Goal: Information Seeking & Learning: Learn about a topic

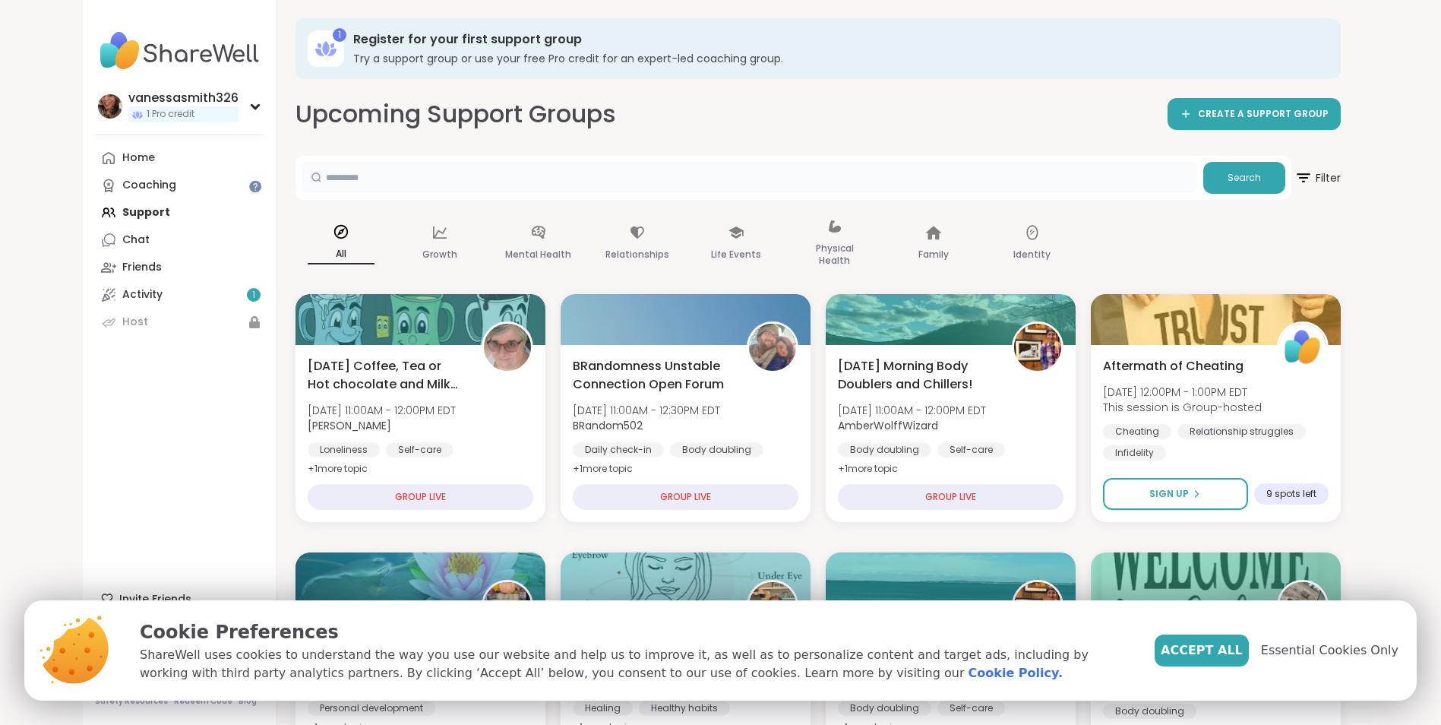
click at [454, 184] on input "text" at bounding box center [750, 177] width 896 height 30
click at [1227, 181] on button "Search" at bounding box center [1244, 178] width 82 height 32
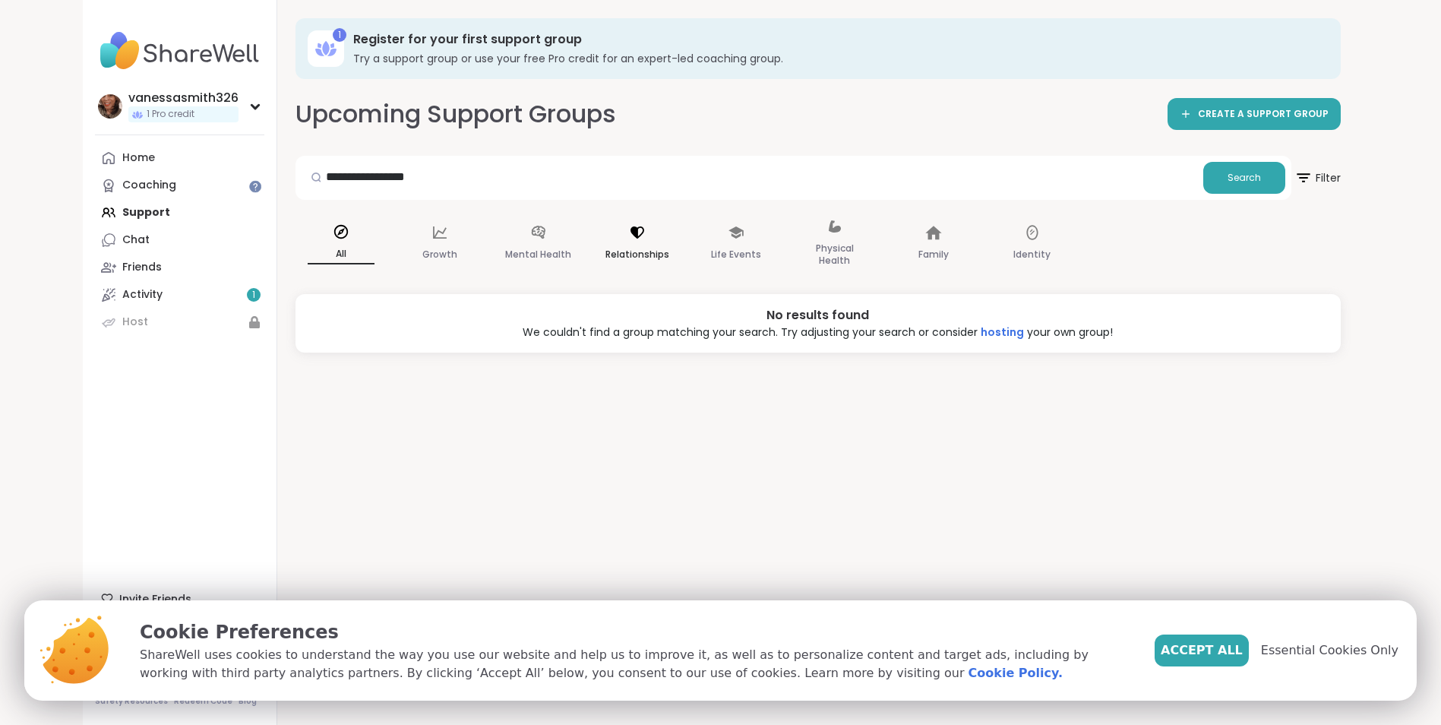
click at [638, 244] on div "Relationships" at bounding box center [637, 244] width 91 height 76
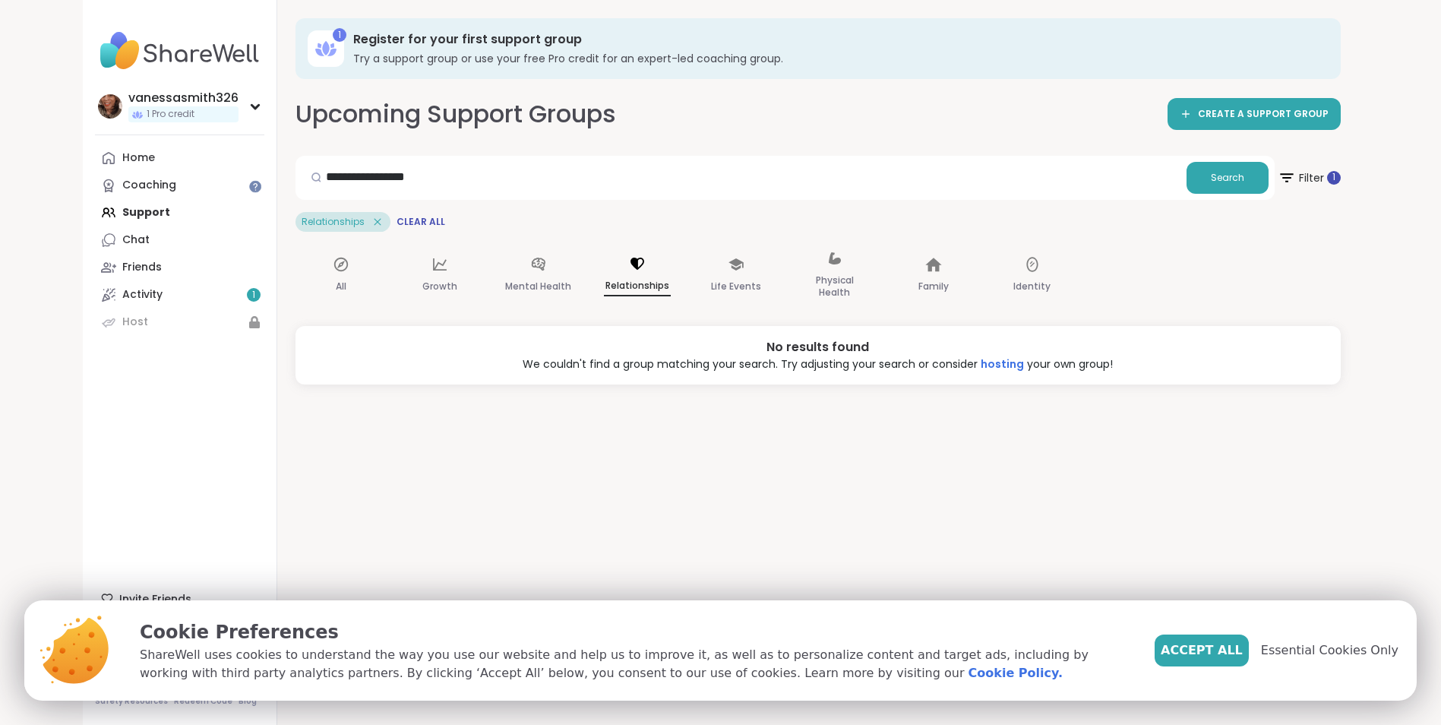
click at [647, 286] on p "Relationships" at bounding box center [637, 286] width 67 height 20
click at [441, 184] on input "**********" at bounding box center [741, 177] width 879 height 30
type input "*"
click at [633, 286] on p "Relationships" at bounding box center [637, 286] width 67 height 20
click at [532, 286] on p "Mental Health" at bounding box center [538, 286] width 66 height 18
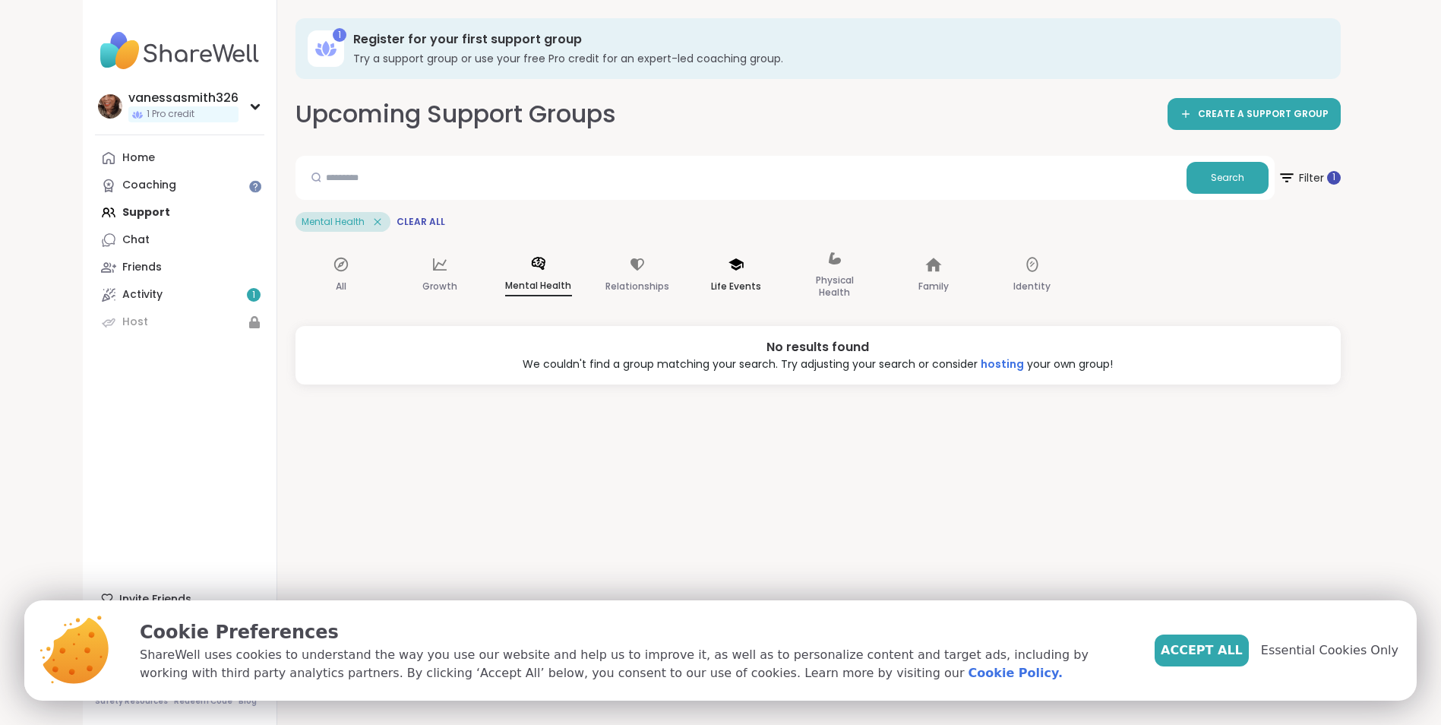
click at [739, 283] on p "Life Events" at bounding box center [736, 286] width 50 height 18
click at [934, 281] on p "Family" at bounding box center [933, 286] width 30 height 18
click at [835, 285] on p "Physical Health" at bounding box center [834, 286] width 67 height 30
click at [1022, 289] on p "Identity" at bounding box center [1031, 287] width 37 height 18
click at [133, 154] on div "Home" at bounding box center [138, 157] width 33 height 15
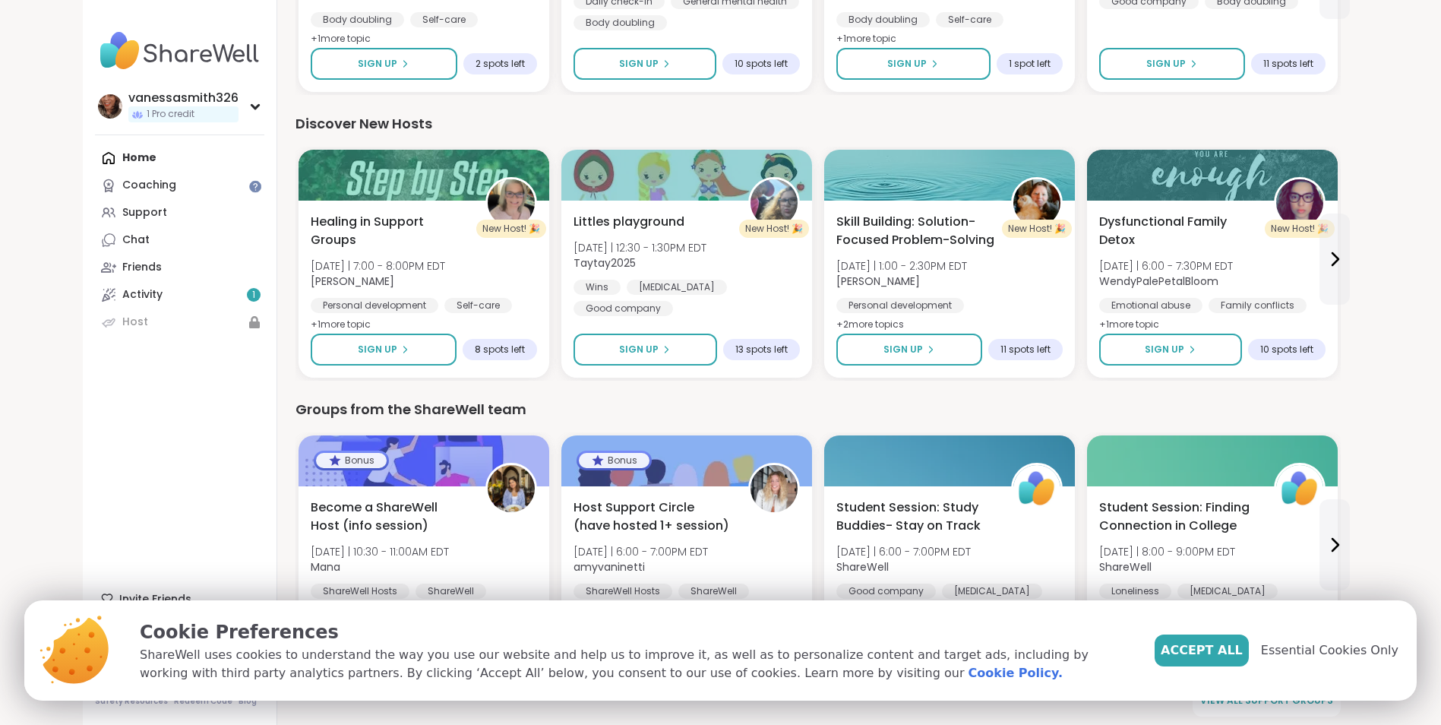
scroll to position [911, 0]
